Goal: Task Accomplishment & Management: Manage account settings

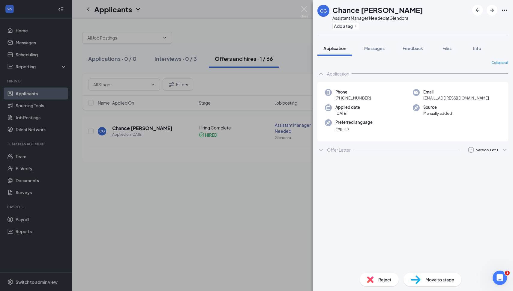
click at [273, 194] on div "CG [PERSON_NAME] Assistant Manager Needed at [GEOGRAPHIC_DATA] Add a tag Applic…" at bounding box center [256, 145] width 513 height 291
drag, startPoint x: 263, startPoint y: 184, endPoint x: 274, endPoint y: 177, distance: 12.9
click at [264, 184] on div "CG [PERSON_NAME] Assistant Manager Needed at [GEOGRAPHIC_DATA] Add a tag Applic…" at bounding box center [256, 145] width 513 height 291
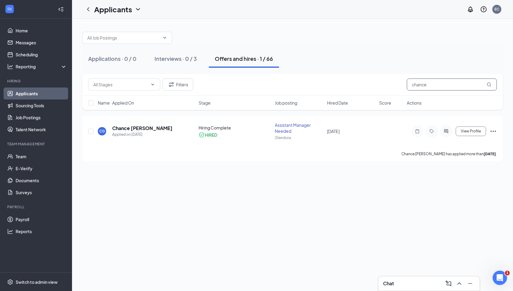
drag, startPoint x: 428, startPoint y: 85, endPoint x: 383, endPoint y: 89, distance: 46.1
click at [379, 86] on div "Filters chance" at bounding box center [292, 85] width 409 height 12
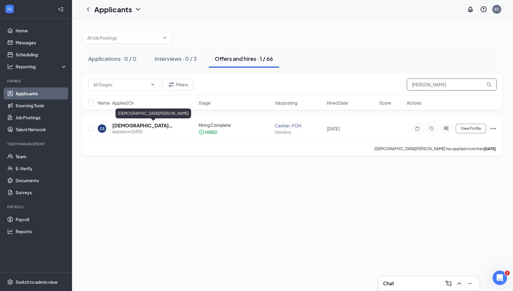
type input "[PERSON_NAME]"
click at [149, 126] on h5 "[DEMOGRAPHIC_DATA][PERSON_NAME]" at bounding box center [147, 125] width 70 height 7
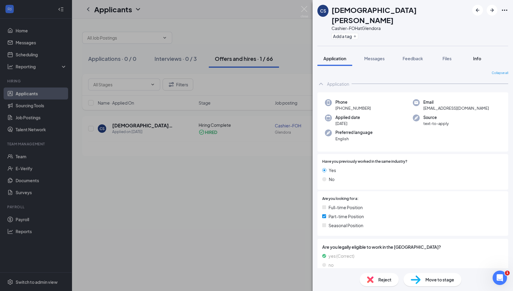
click at [477, 56] on span "Info" at bounding box center [477, 58] width 8 height 5
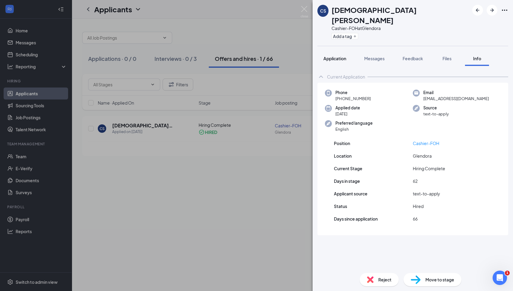
click at [345, 56] on span "Application" at bounding box center [334, 58] width 23 height 5
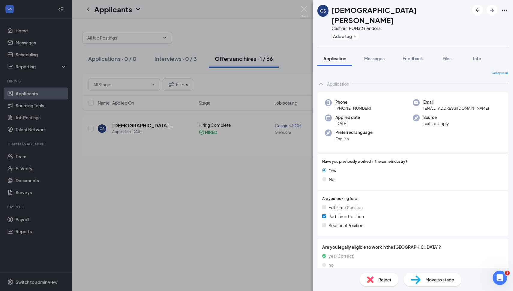
click at [504, 11] on icon "Ellipses" at bounding box center [504, 10] width 7 height 7
click at [458, 25] on link "View full application" at bounding box center [472, 23] width 65 height 6
click at [447, 56] on span "Files" at bounding box center [447, 58] width 9 height 5
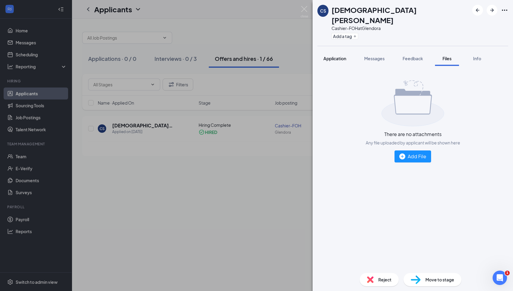
click at [339, 56] on span "Application" at bounding box center [334, 58] width 23 height 5
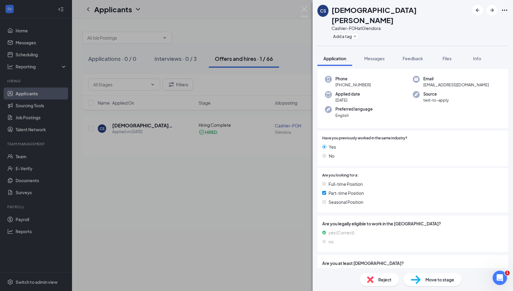
scroll to position [50, 0]
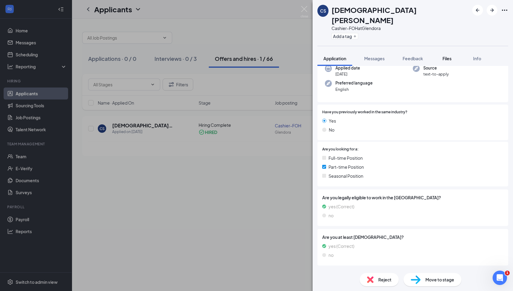
click at [447, 56] on span "Files" at bounding box center [447, 58] width 9 height 5
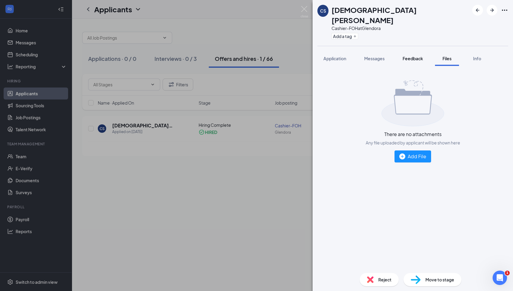
click at [415, 56] on span "Feedback" at bounding box center [413, 58] width 20 height 5
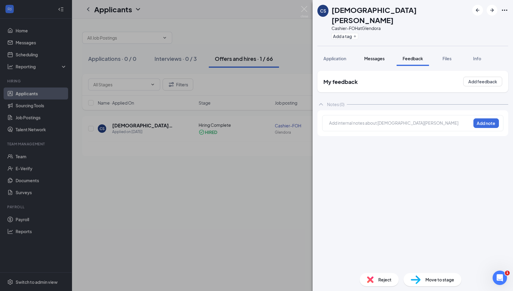
click at [375, 56] on span "Messages" at bounding box center [374, 58] width 20 height 5
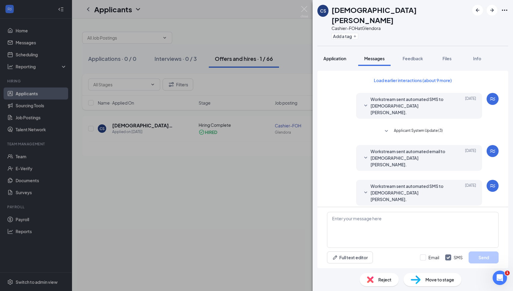
click at [336, 56] on span "Application" at bounding box center [334, 58] width 23 height 5
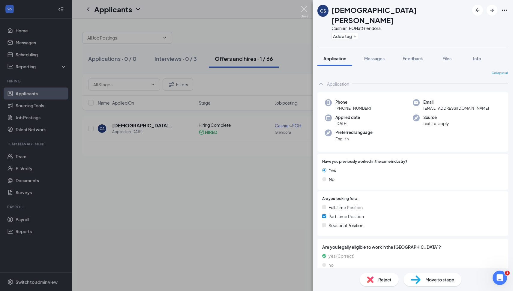
click at [309, 8] on div "CS [DEMOGRAPHIC_DATA][PERSON_NAME] Cashier-FOH at Glendora Add a tag Applicatio…" at bounding box center [256, 145] width 513 height 291
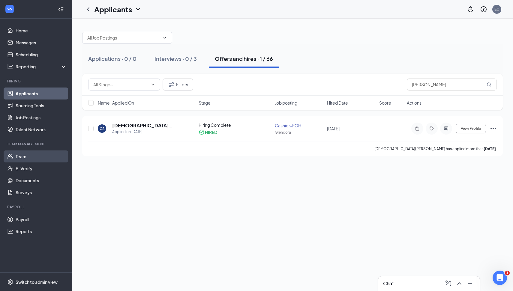
click at [22, 156] on link "Team" at bounding box center [41, 157] width 51 height 12
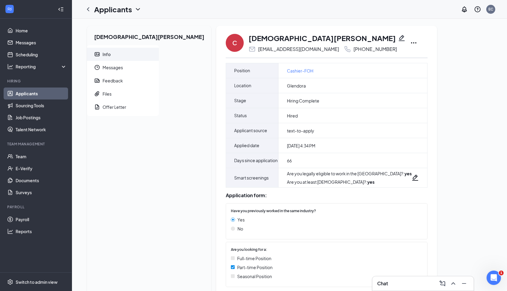
click at [411, 43] on icon "Ellipses" at bounding box center [413, 42] width 5 height 1
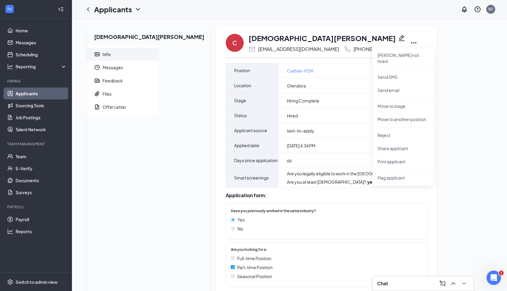
click at [433, 104] on div "Christian Shrestha Info Messages Feedback Files Offer Letter C Christian Shrest…" at bounding box center [289, 164] width 415 height 276
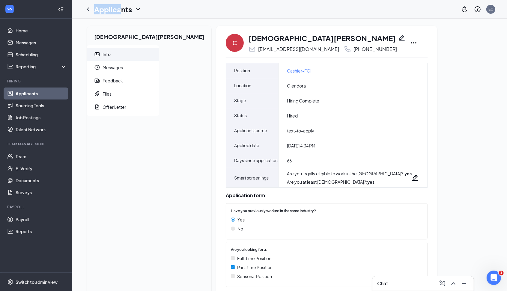
drag, startPoint x: 109, startPoint y: 16, endPoint x: 99, endPoint y: 32, distance: 18.6
click at [94, 15] on div "Applicants EC" at bounding box center [289, 9] width 435 height 19
click at [88, 10] on icon "ChevronLeft" at bounding box center [88, 9] width 2 height 4
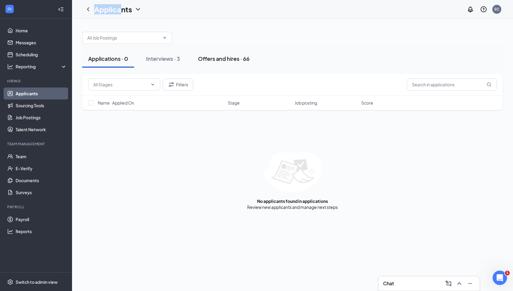
drag, startPoint x: 222, startPoint y: 59, endPoint x: 236, endPoint y: 59, distance: 13.5
click at [223, 59] on div "Offers and hires · 66" at bounding box center [224, 59] width 52 height 8
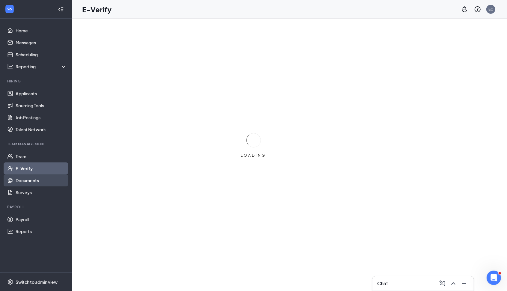
click at [30, 182] on link "Documents" at bounding box center [41, 181] width 51 height 12
